Goal: Task Accomplishment & Management: Manage account settings

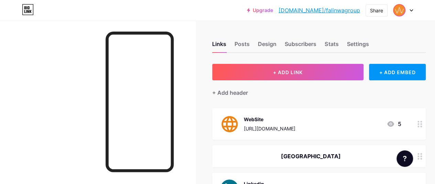
click at [403, 11] on img at bounding box center [399, 10] width 11 height 11
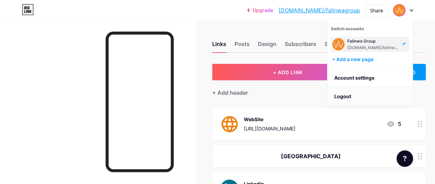
click at [352, 93] on li "Logout" at bounding box center [370, 96] width 85 height 19
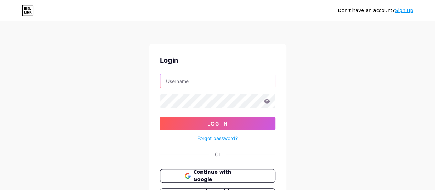
click at [229, 76] on input "text" at bounding box center [217, 81] width 115 height 14
type input "f"
type input "[EMAIL_ADDRESS][DOMAIN_NAME]"
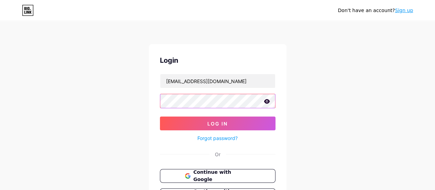
click at [160, 116] on button "Log In" at bounding box center [218, 123] width 116 height 14
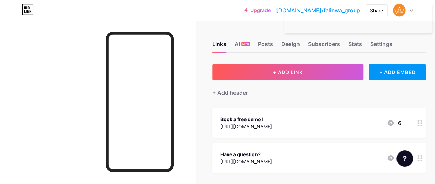
click at [424, 25] on div "Links AI NEW Posts Design Subscribers Stats Settings + ADD LINK + ADD EMBED + A…" at bounding box center [227, 137] width 455 height 233
click at [322, 9] on link "[DOMAIN_NAME]/falinwa_group" at bounding box center [318, 10] width 84 height 8
click at [372, 12] on div "Share" at bounding box center [376, 10] width 13 height 7
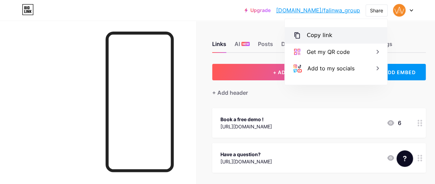
click at [350, 40] on div "Copy link" at bounding box center [336, 35] width 103 height 17
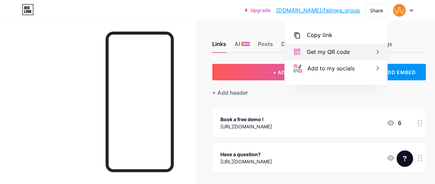
click at [345, 49] on div "Get my QR code" at bounding box center [328, 52] width 43 height 8
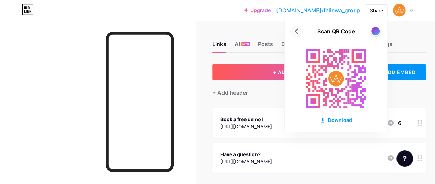
click at [299, 31] on icon at bounding box center [296, 31] width 11 height 11
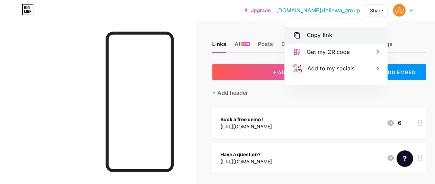
click at [331, 36] on div "Copy link" at bounding box center [336, 35] width 103 height 17
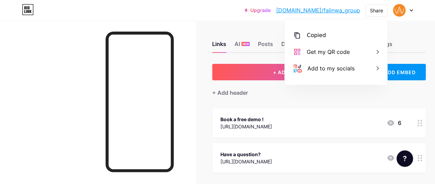
click at [210, 9] on div "Upgrade [DOMAIN_NAME]/falinw... [DOMAIN_NAME]/falinwa_group Share Copied [URL][…" at bounding box center [217, 10] width 435 height 12
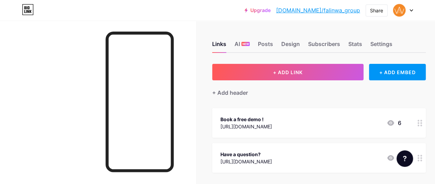
click at [253, 44] on div "Links AI NEW Posts Design Subscribers Stats Settings" at bounding box center [319, 41] width 214 height 24
click at [261, 43] on div "Posts" at bounding box center [265, 46] width 15 height 12
click at [381, 46] on div "Settings" at bounding box center [381, 46] width 22 height 12
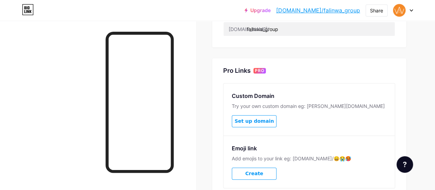
scroll to position [275, 0]
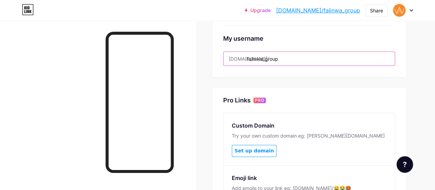
click at [308, 62] on input "falinwa_group" at bounding box center [309, 59] width 171 height 14
drag, startPoint x: 308, startPoint y: 62, endPoint x: 179, endPoint y: 71, distance: 128.7
click at [179, 71] on div "Links AI NEW Posts Design Subscribers Stats Settings Preferred link This is an …" at bounding box center [217, 0] width 435 height 551
click at [271, 53] on input "falinwa_group" at bounding box center [309, 59] width 171 height 14
drag, startPoint x: 294, startPoint y: 57, endPoint x: 222, endPoint y: 61, distance: 71.7
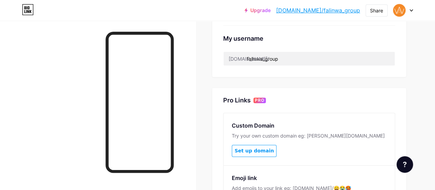
click at [212, 112] on div "Links AI NEW Posts Design Subscribers Stats Settings Preferred link This is an …" at bounding box center [217, 10] width 435 height 530
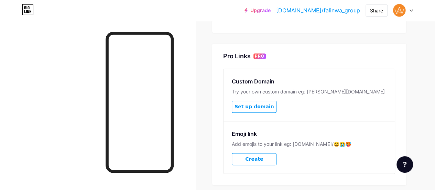
scroll to position [359, 0]
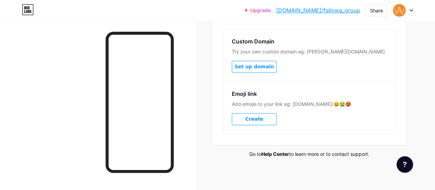
click at [280, 154] on link "Help Center" at bounding box center [276, 154] width 28 height 6
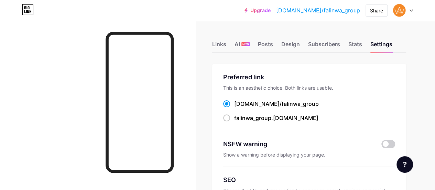
scroll to position [0, 0]
click at [219, 44] on div "Links" at bounding box center [219, 46] width 14 height 12
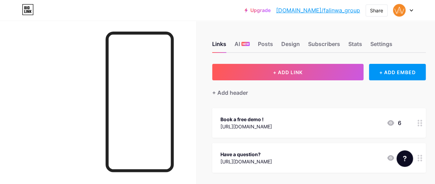
click at [234, 46] on div "Links AI NEW Posts Design Subscribers Stats Settings" at bounding box center [319, 41] width 214 height 24
click at [272, 48] on div "Posts" at bounding box center [265, 46] width 15 height 12
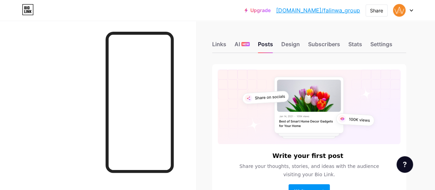
click at [338, 13] on link "[DOMAIN_NAME]/falinwa_group" at bounding box center [318, 10] width 84 height 8
